Goal: Task Accomplishment & Management: Complete application form

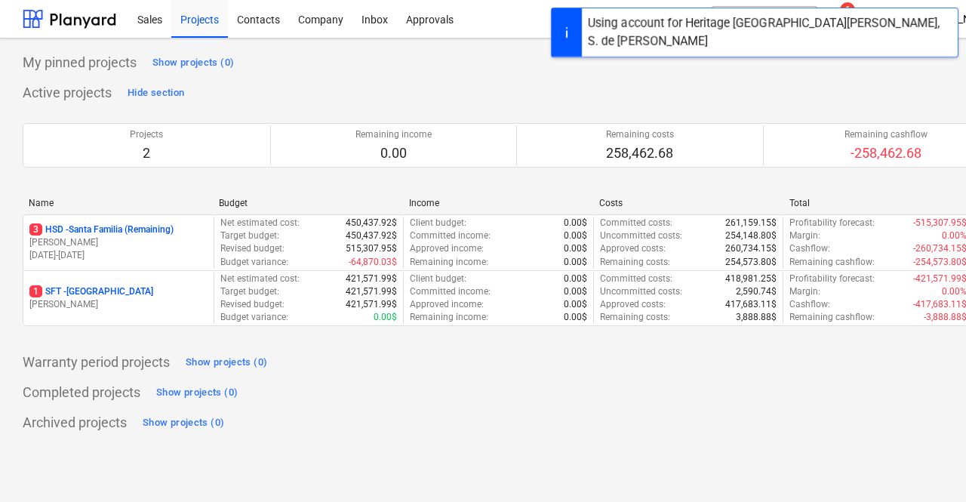
click at [480, 62] on div "My pinned projects Show projects (0)" at bounding box center [516, 63] width 987 height 24
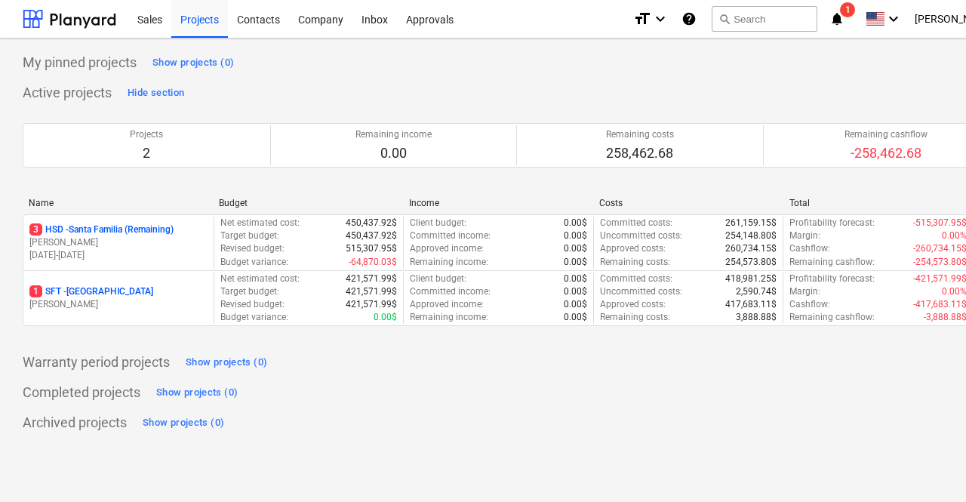
click at [840, 65] on div "My pinned projects Show projects (0)" at bounding box center [516, 63] width 987 height 24
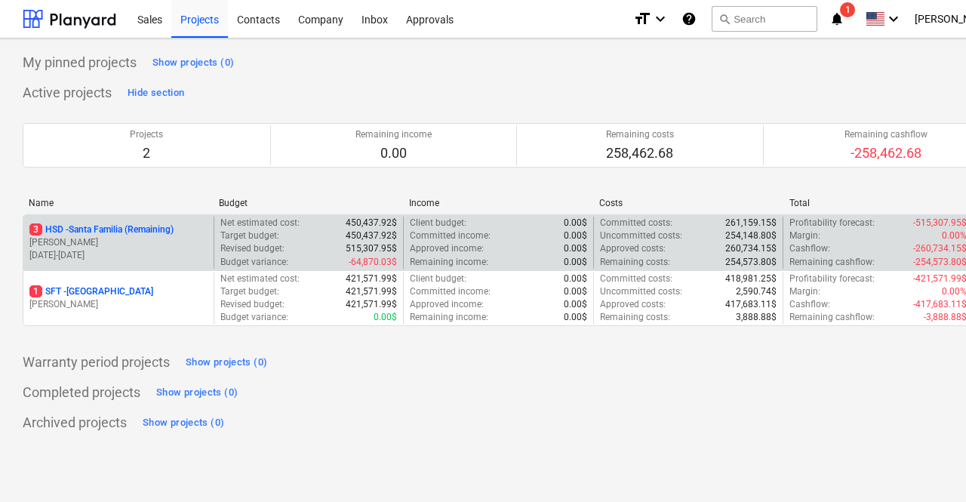
click at [125, 234] on p "3 HSD - [GEOGRAPHIC_DATA] (Remaining)" at bounding box center [101, 229] width 144 height 13
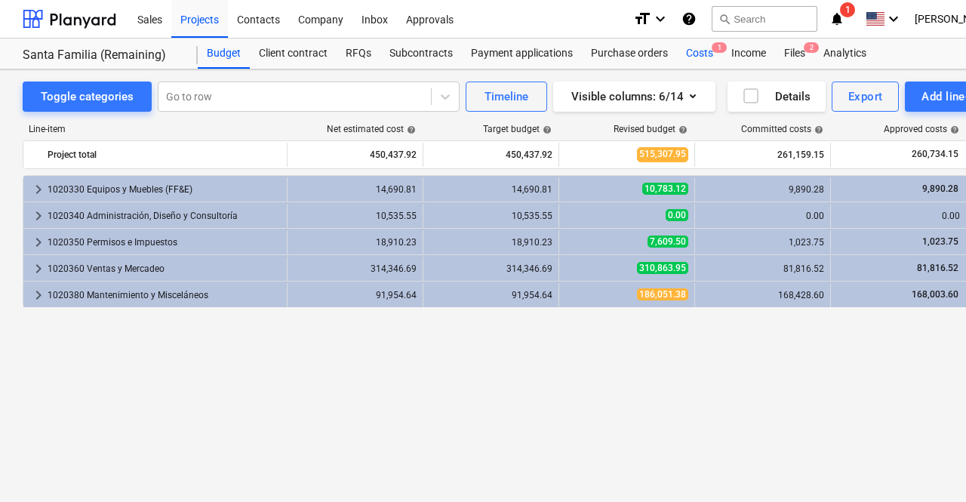
click at [700, 49] on div "Costs 1" at bounding box center [699, 53] width 45 height 30
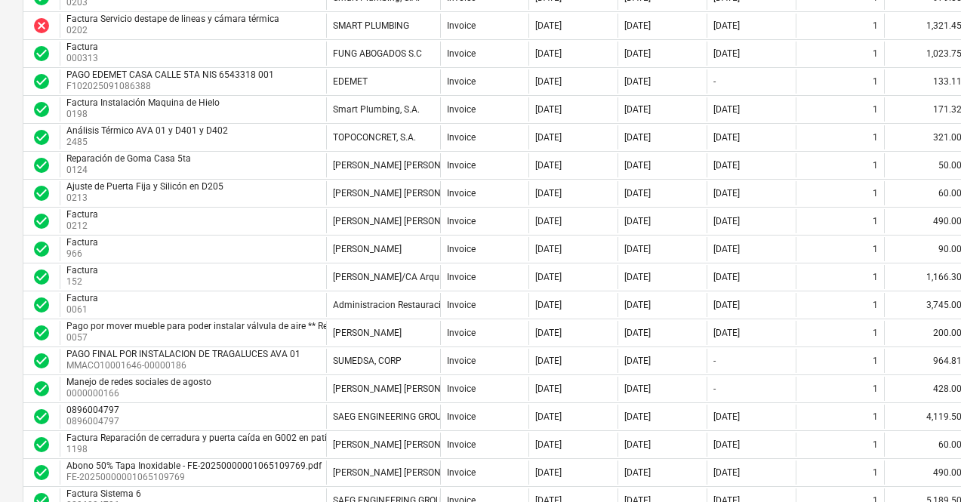
scroll to position [775, 0]
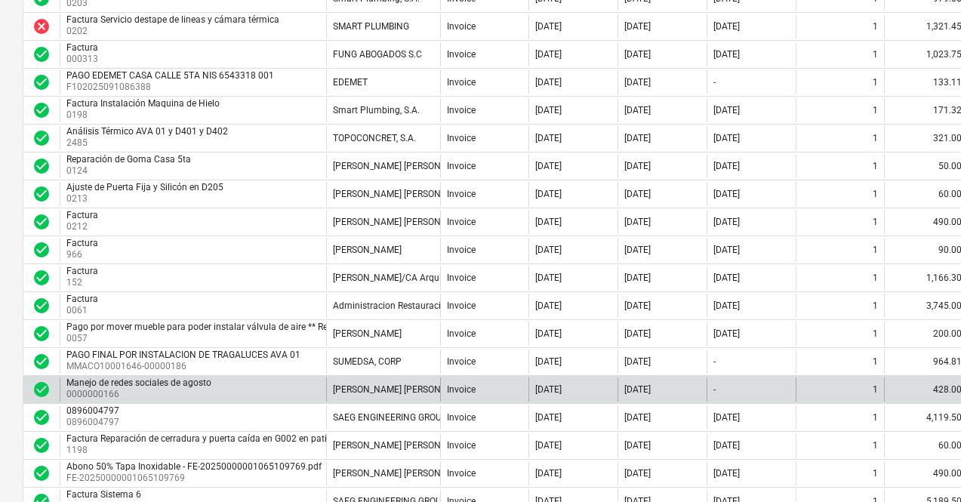
click at [270, 391] on div "Manejo de redes sociales [PERSON_NAME] 0000000166" at bounding box center [193, 389] width 266 height 24
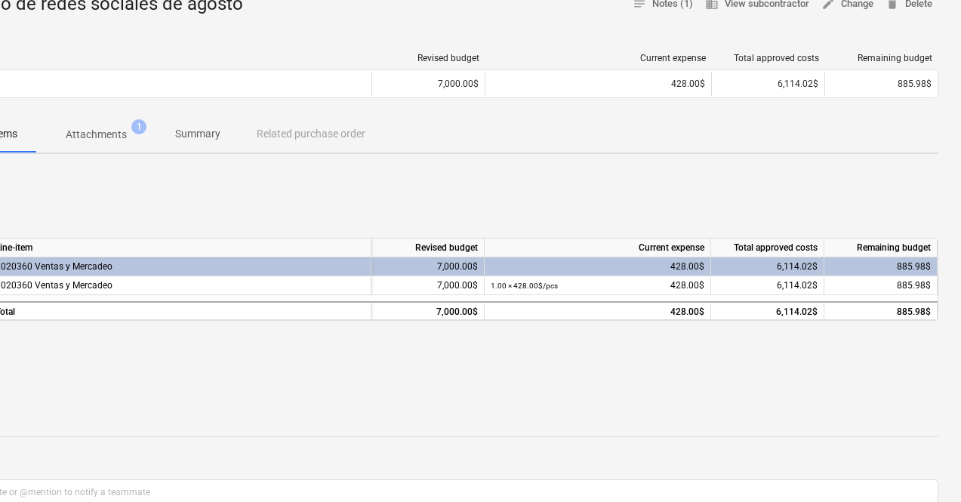
scroll to position [165, 0]
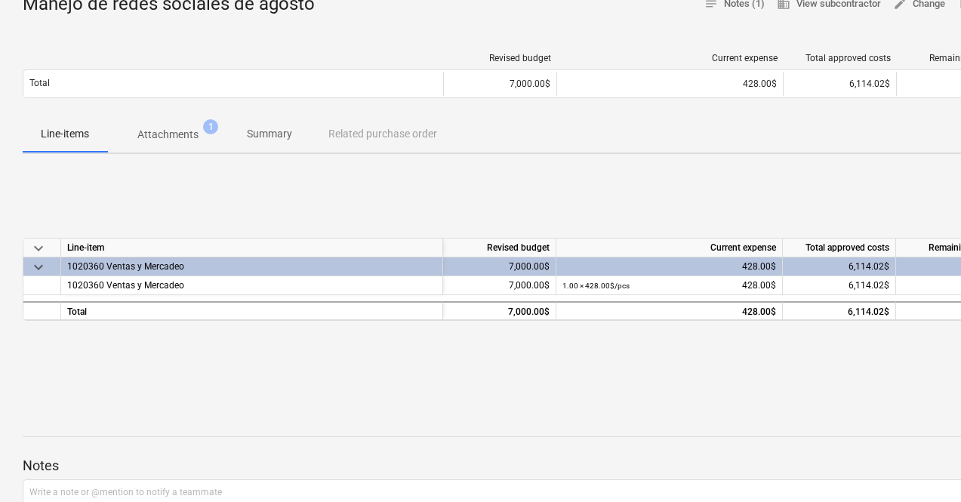
click at [50, 268] on div "keyboard_arrow_down" at bounding box center [42, 266] width 38 height 19
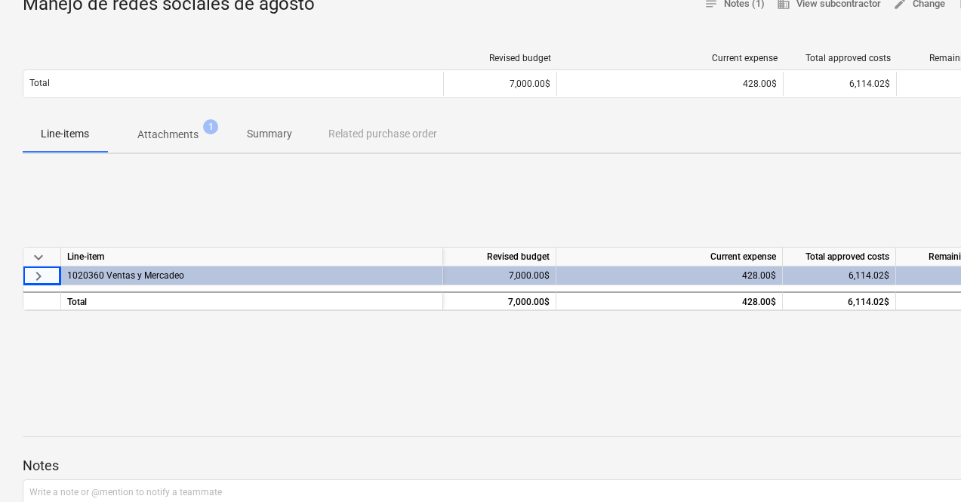
click at [219, 186] on div "keyboard_arrow_down Line-item Revised budget Current expense Total approved cos…" at bounding box center [516, 279] width 987 height 226
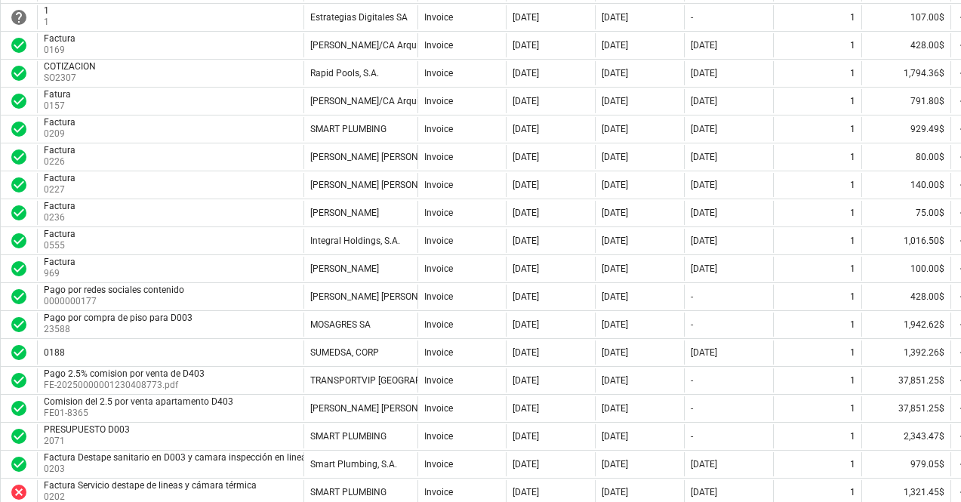
scroll to position [0, 23]
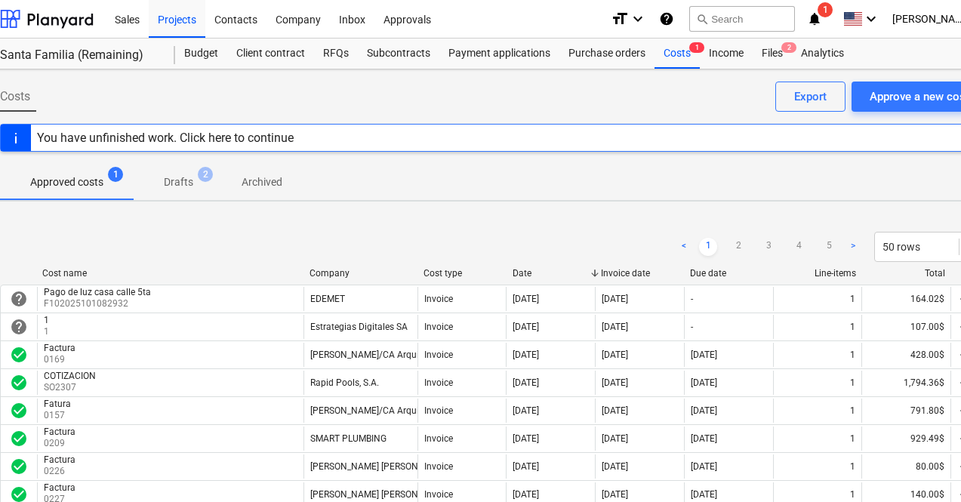
click at [648, 179] on div "Approved costs 1 Drafts 2 Archived" at bounding box center [493, 182] width 987 height 36
click at [874, 96] on div "Approve a new cost" at bounding box center [920, 97] width 100 height 20
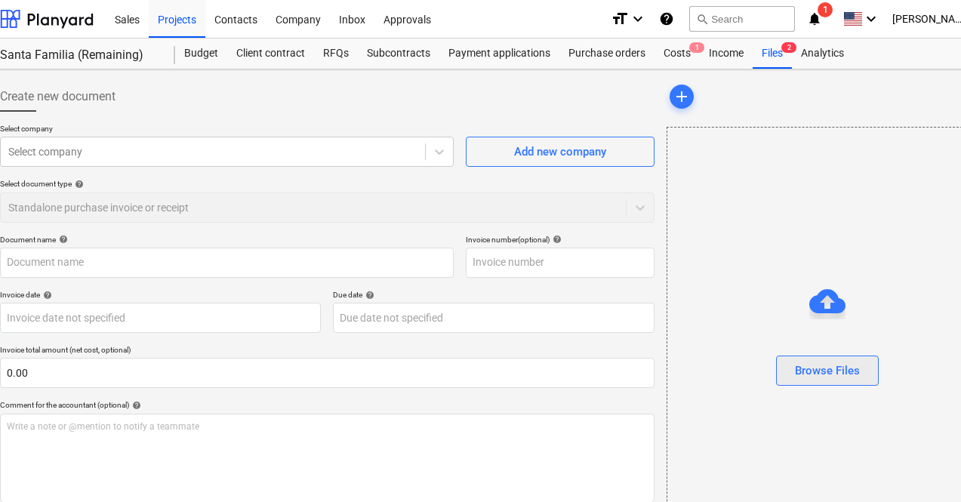
click at [795, 365] on div "Browse Files" at bounding box center [827, 371] width 65 height 20
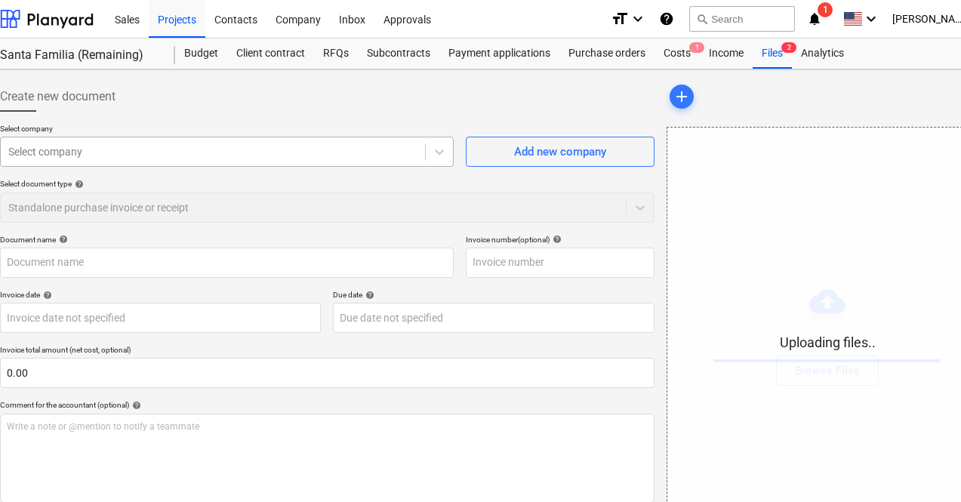
click at [183, 156] on div at bounding box center [212, 151] width 409 height 15
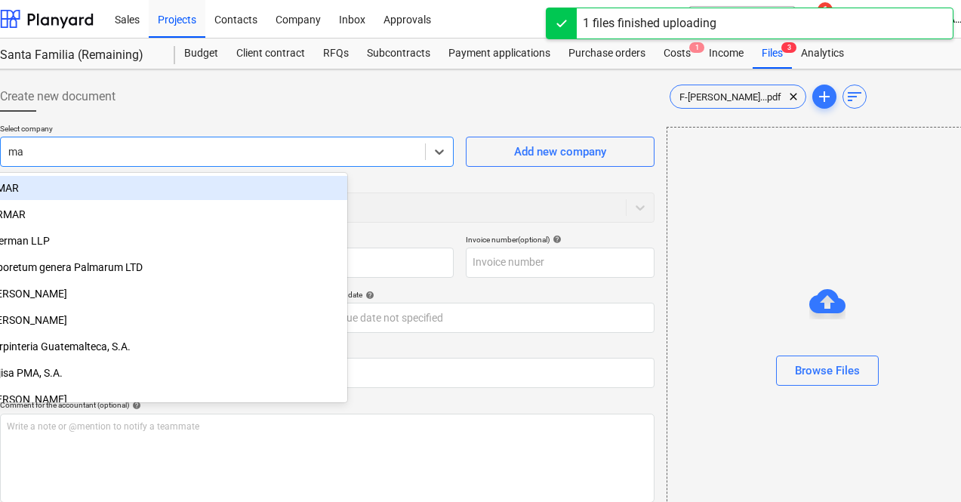
type input "mar"
type input "F-Marcos Heritage Agosto.pdf"
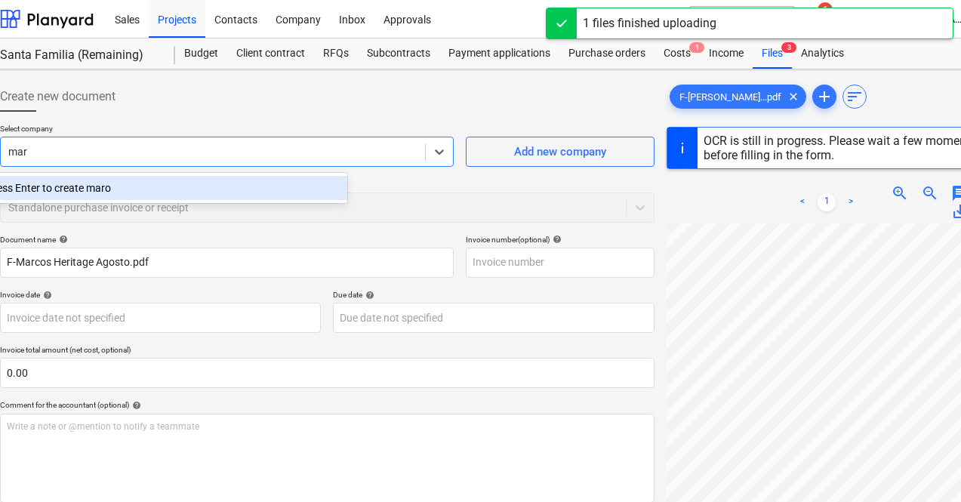
type input "marc"
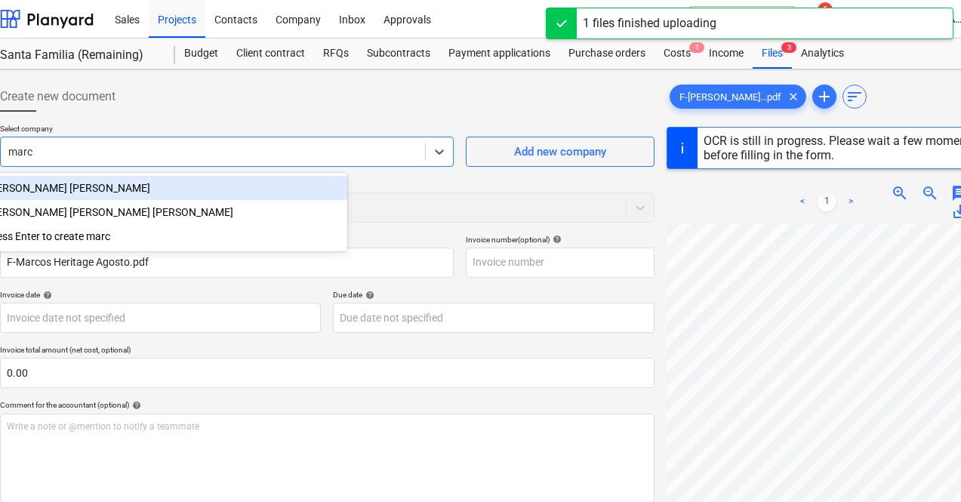
click at [169, 190] on div "[PERSON_NAME] [PERSON_NAME]" at bounding box center [162, 188] width 370 height 24
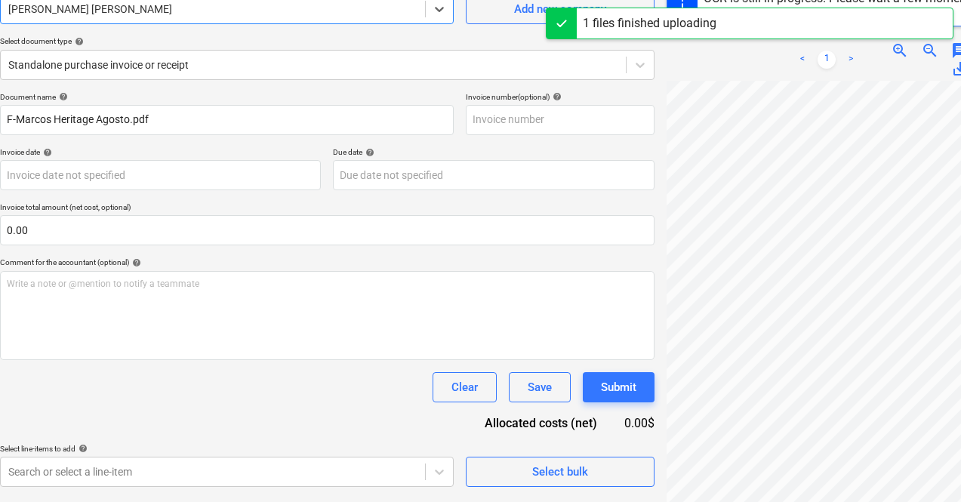
scroll to position [0, 66]
type input "0000000168"
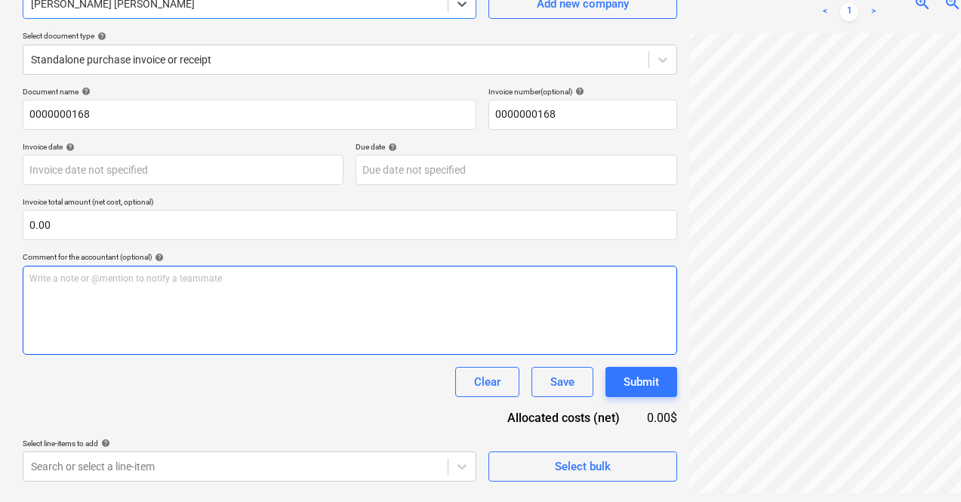
scroll to position [151, 0]
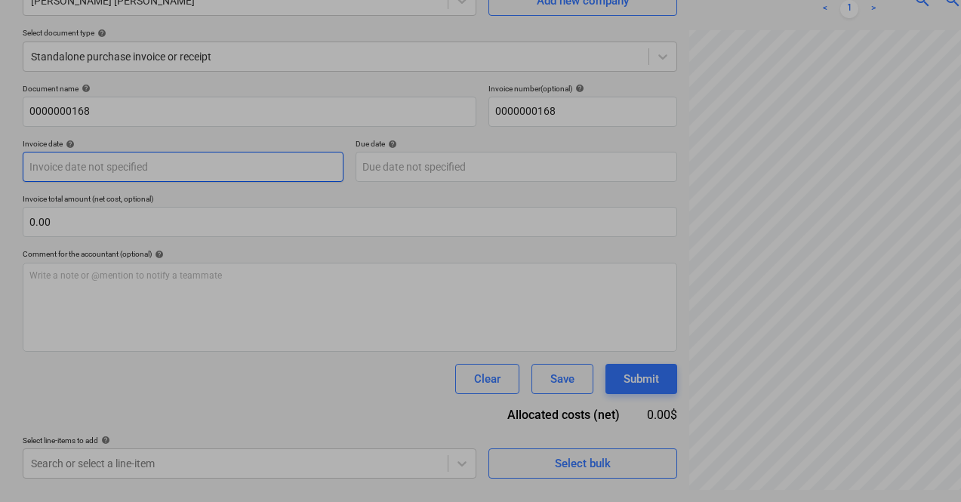
click at [132, 173] on body "Sales Projects Contacts Company Inbox Approvals format_size keyboard_arrow_down…" at bounding box center [480, 100] width 961 height 502
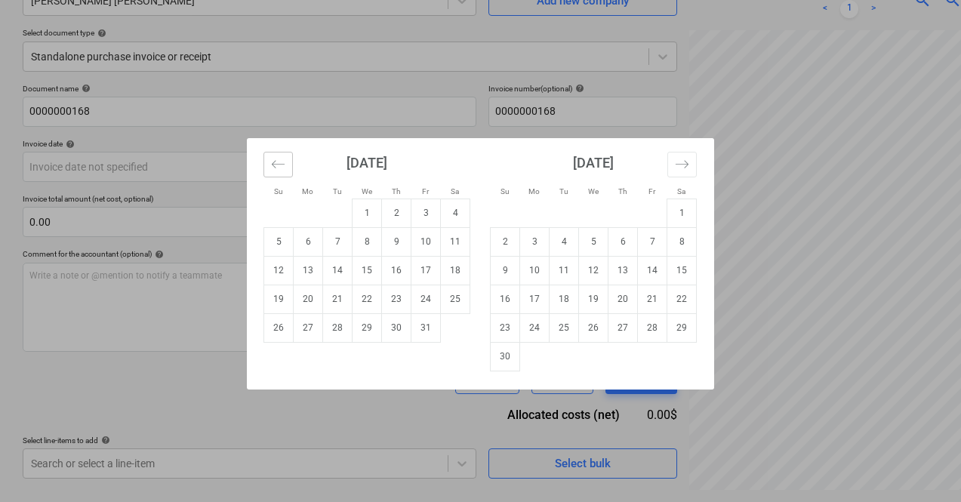
click at [276, 165] on icon "Move backward to switch to the previous month." at bounding box center [278, 164] width 14 height 14
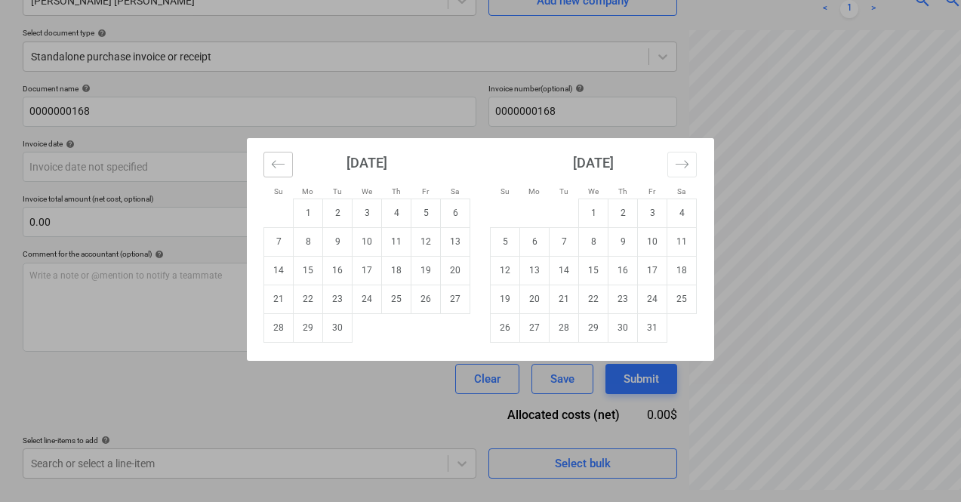
click at [276, 165] on icon "Move backward to switch to the previous month." at bounding box center [278, 164] width 14 height 14
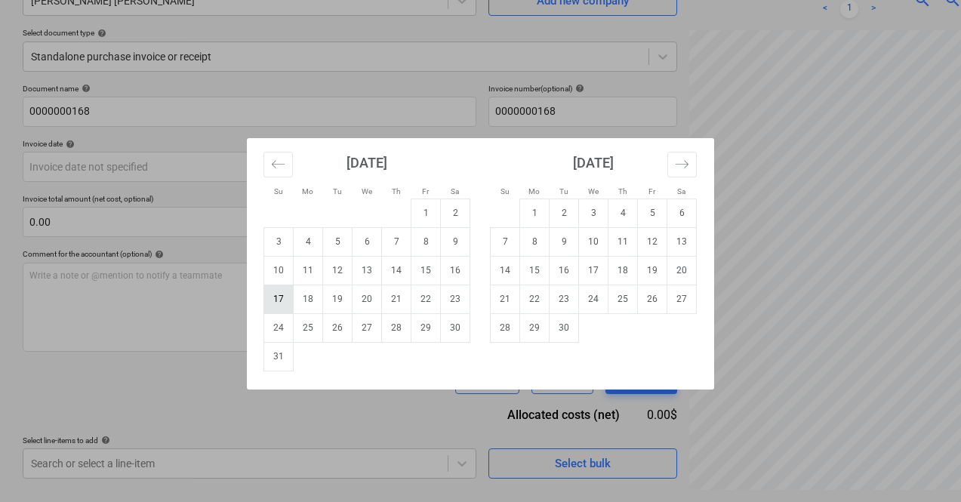
click at [288, 296] on td "17" at bounding box center [278, 299] width 29 height 29
type input "[DATE]"
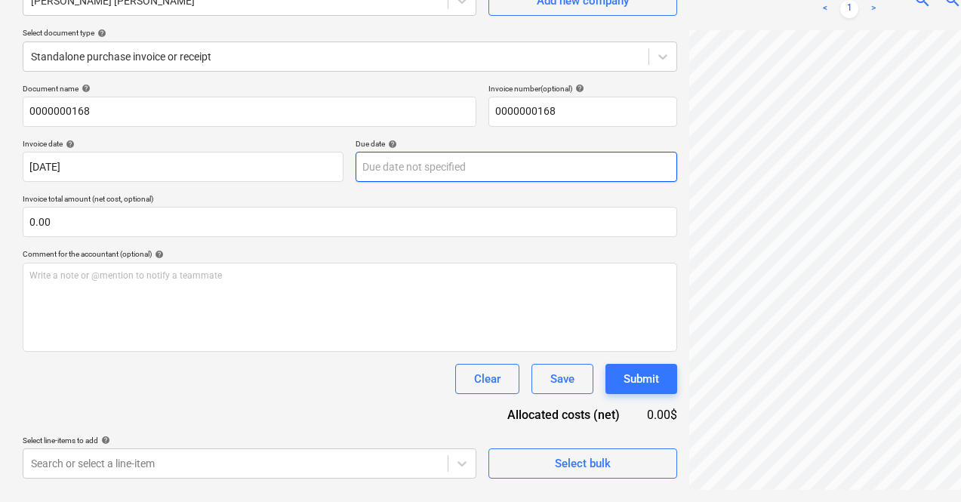
click at [395, 173] on body "Sales Projects Contacts Company Inbox Approvals format_size keyboard_arrow_down…" at bounding box center [480, 100] width 961 height 502
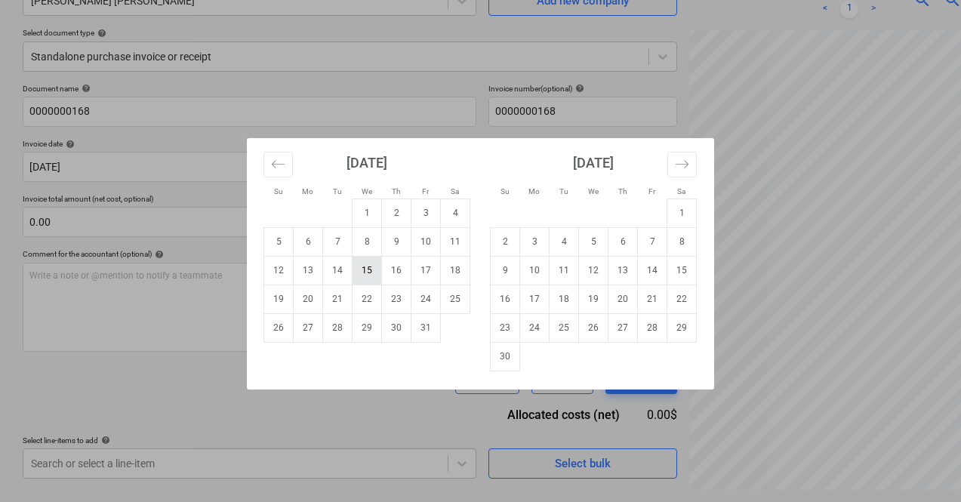
click at [366, 269] on td "15" at bounding box center [367, 270] width 29 height 29
type input "[DATE]"
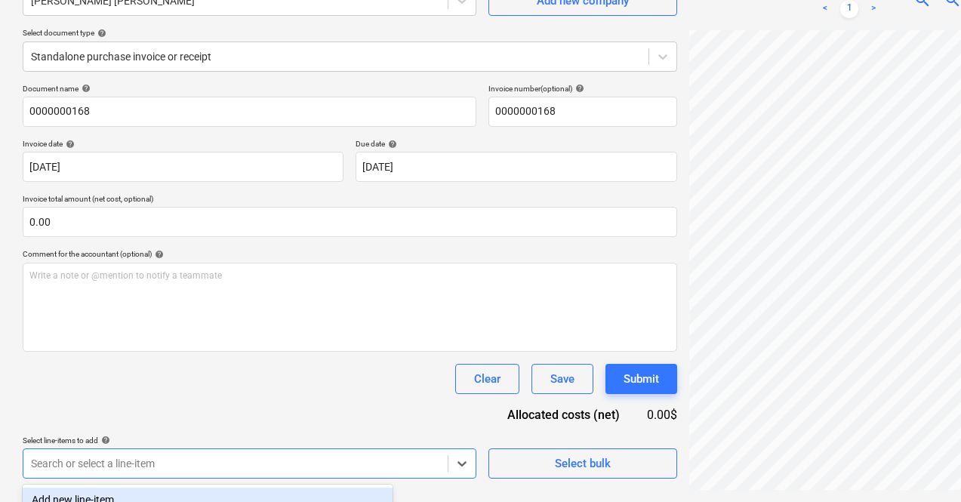
scroll to position [360, 0]
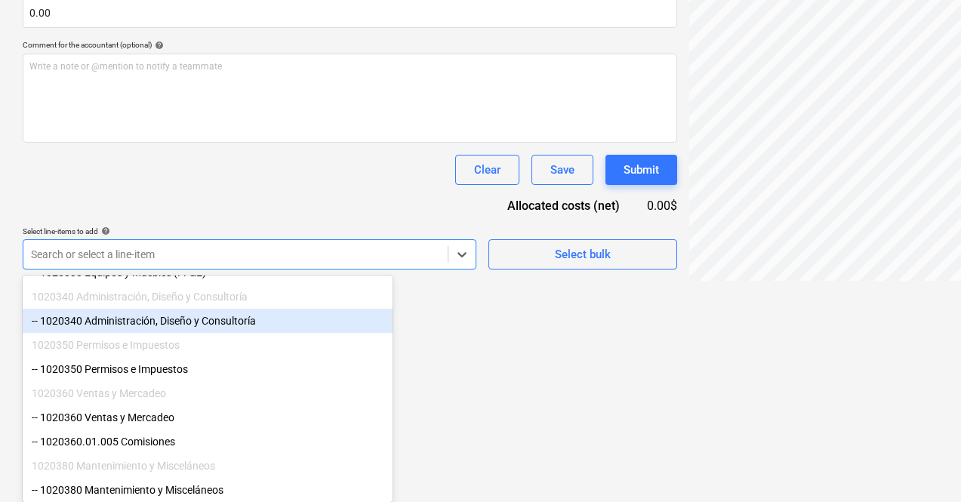
scroll to position [116, 0]
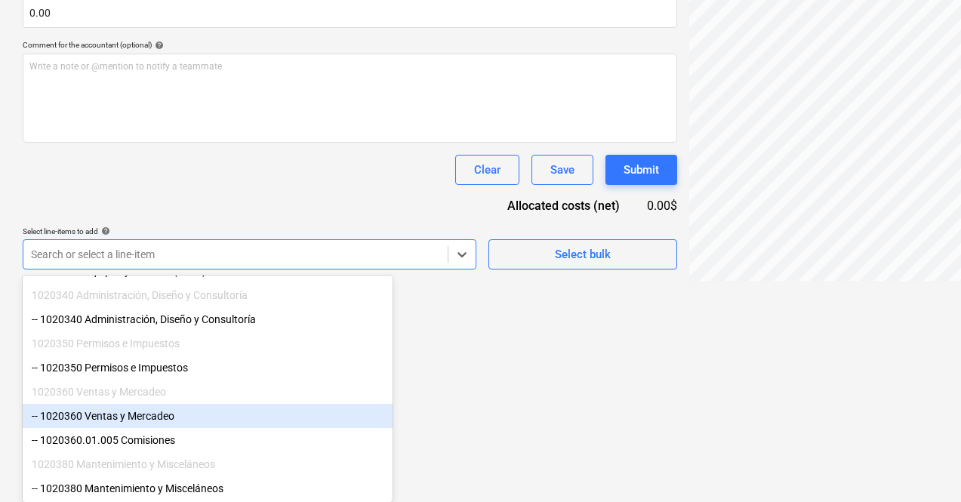
click at [181, 428] on div "-- 1020360 Ventas y Mercadeo" at bounding box center [208, 416] width 370 height 24
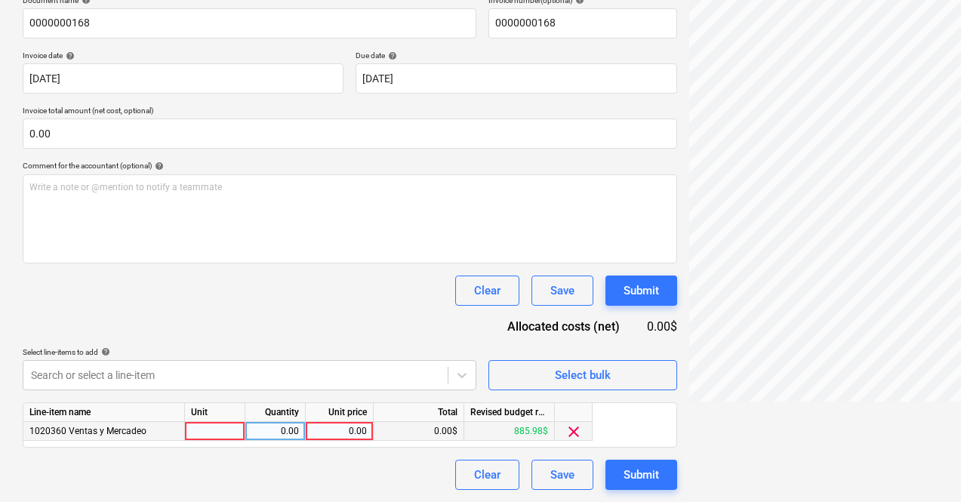
scroll to position [239, 0]
click at [445, 309] on div "Document name help 0000000168 Invoice number (optional) help 0000000168 Invoice…" at bounding box center [350, 242] width 654 height 494
click at [350, 432] on div "0.00" at bounding box center [339, 431] width 55 height 19
type input "71.34"
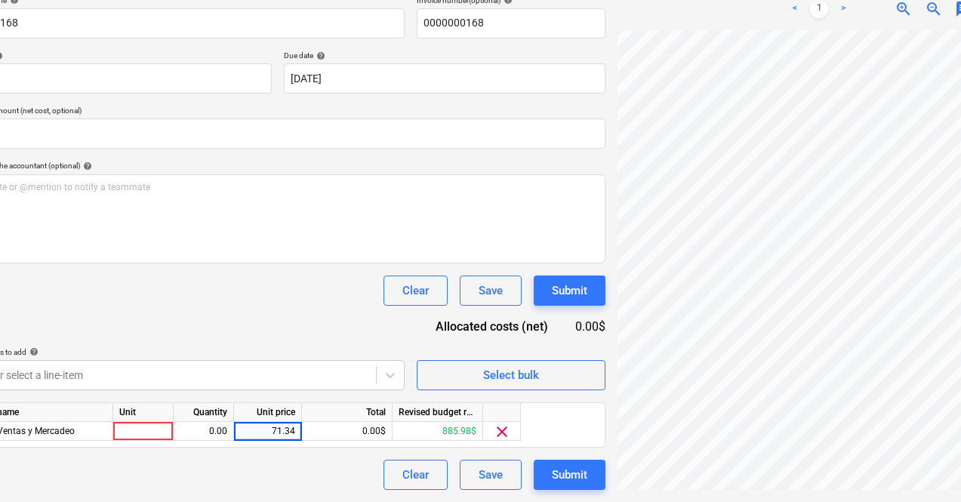
scroll to position [149, 66]
click at [534, 473] on button "Submit" at bounding box center [570, 475] width 72 height 30
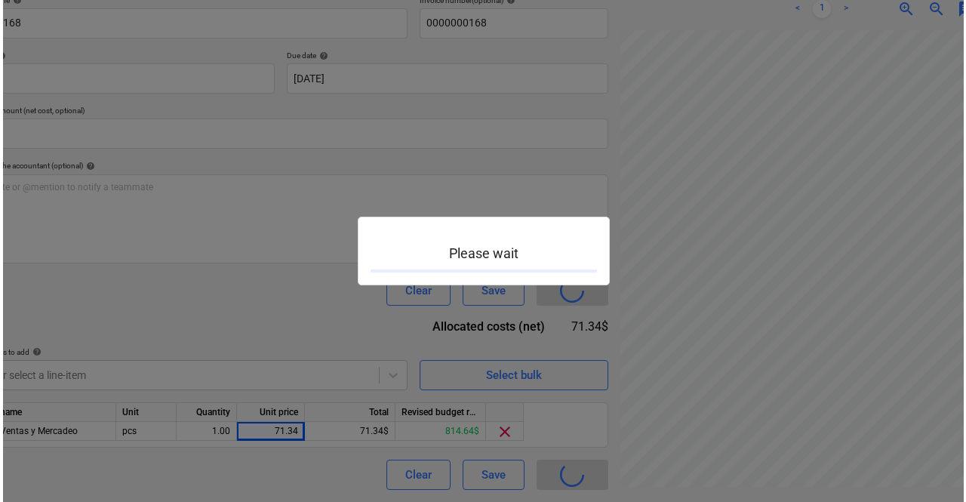
scroll to position [239, 66]
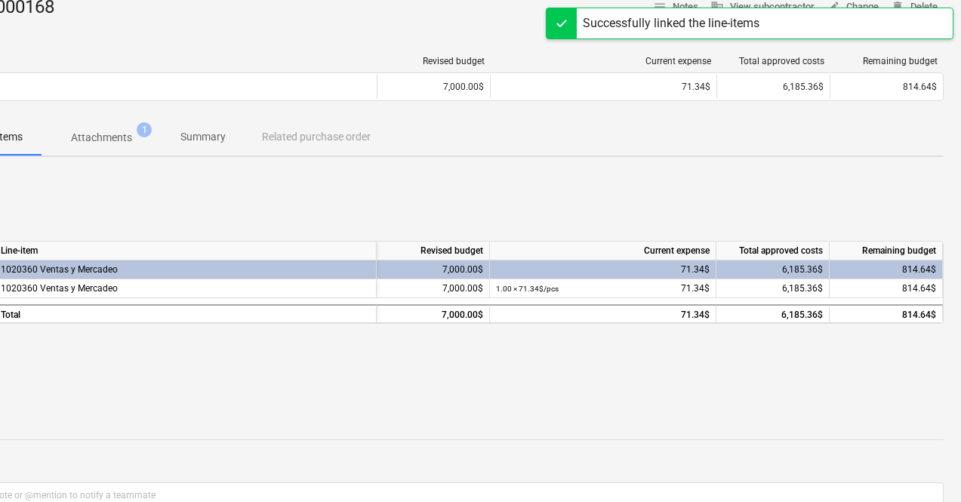
scroll to position [183, 66]
